Goal: Task Accomplishment & Management: Use online tool/utility

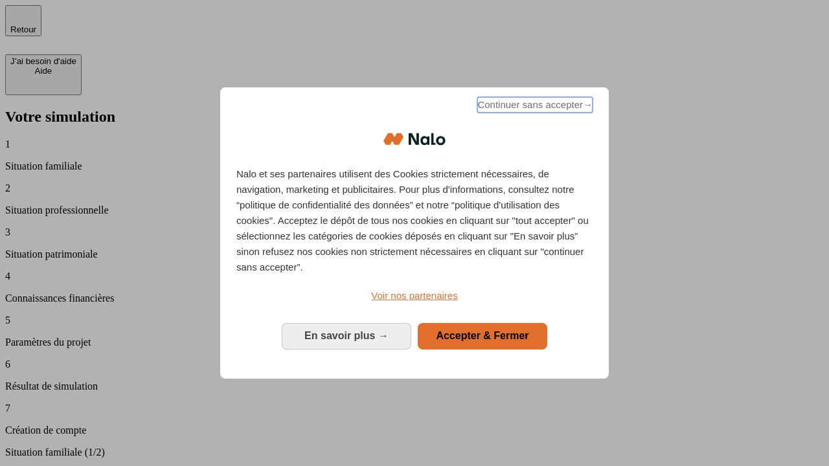
click at [534, 107] on span "Continuer sans accepter →" at bounding box center [534, 105] width 115 height 16
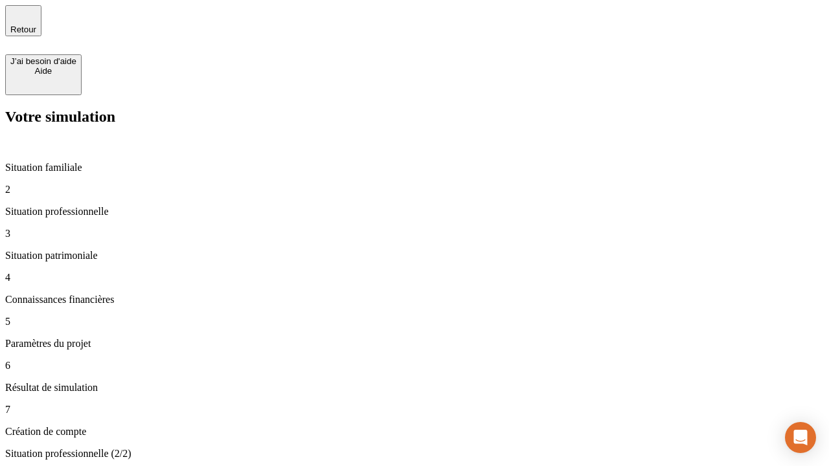
type input "30 000"
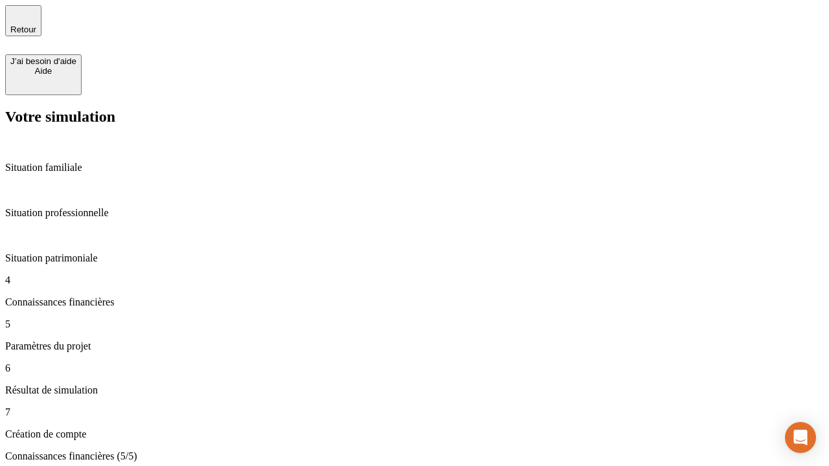
type input "25"
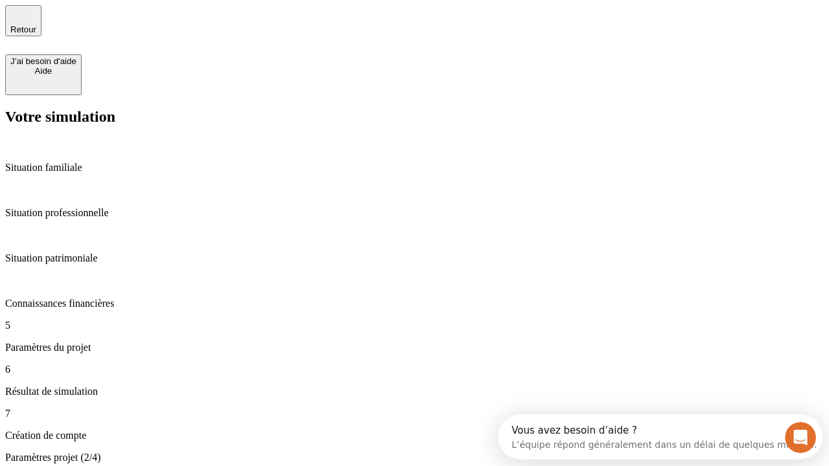
type input "5"
type input "1 000"
type input "640"
